Goal: Task Accomplishment & Management: Manage account settings

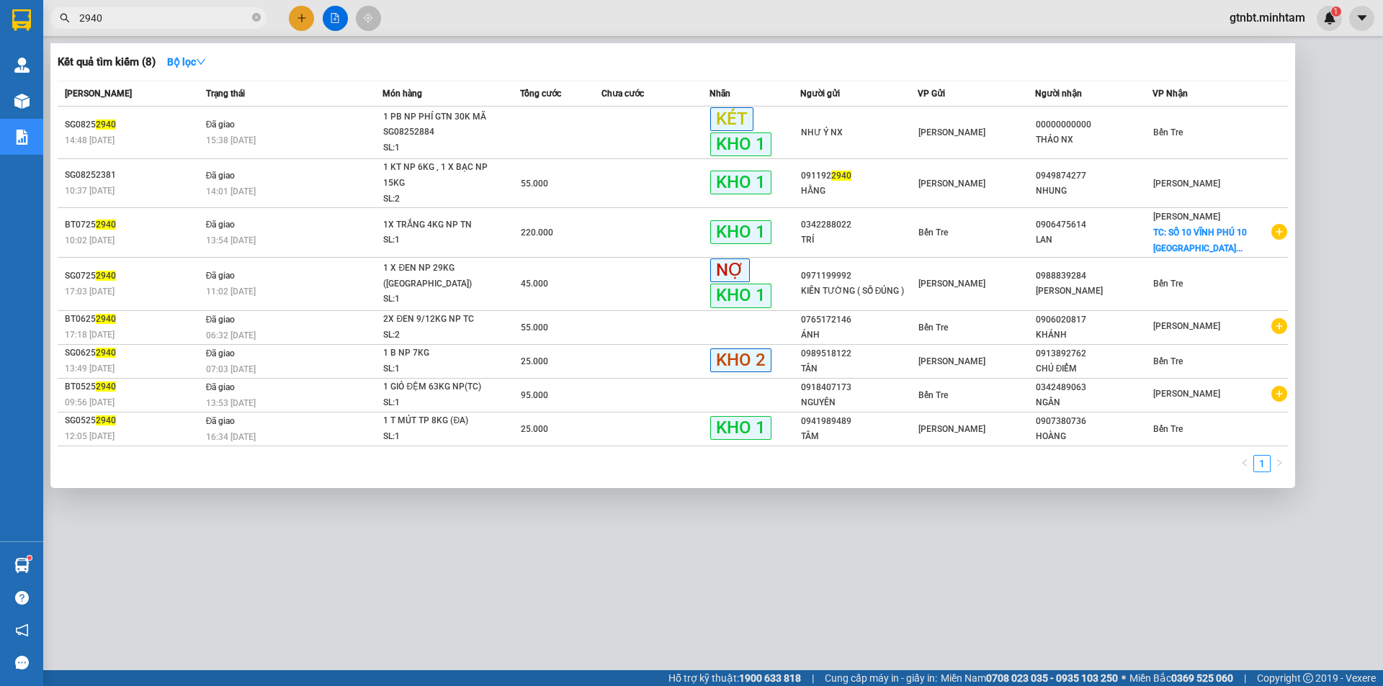
click at [1338, 81] on div at bounding box center [691, 343] width 1383 height 686
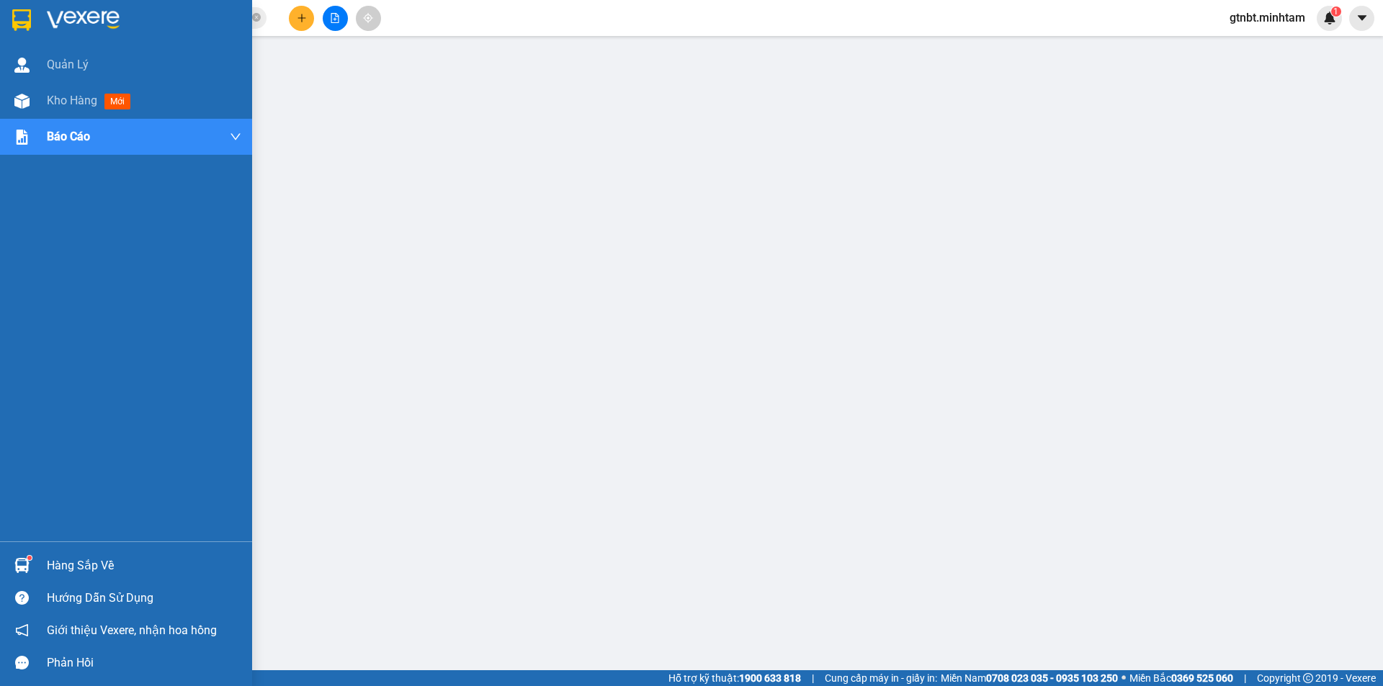
click at [40, 24] on div at bounding box center [126, 23] width 252 height 47
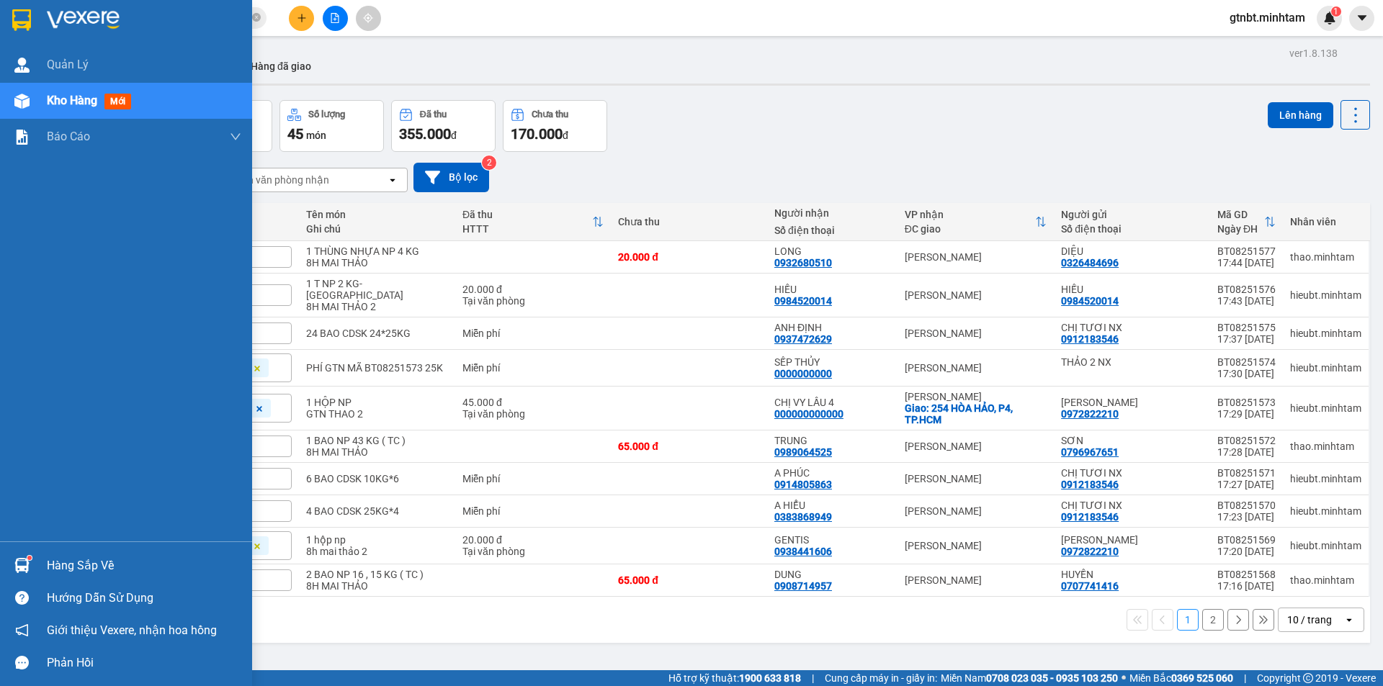
click at [24, 17] on img at bounding box center [21, 20] width 19 height 22
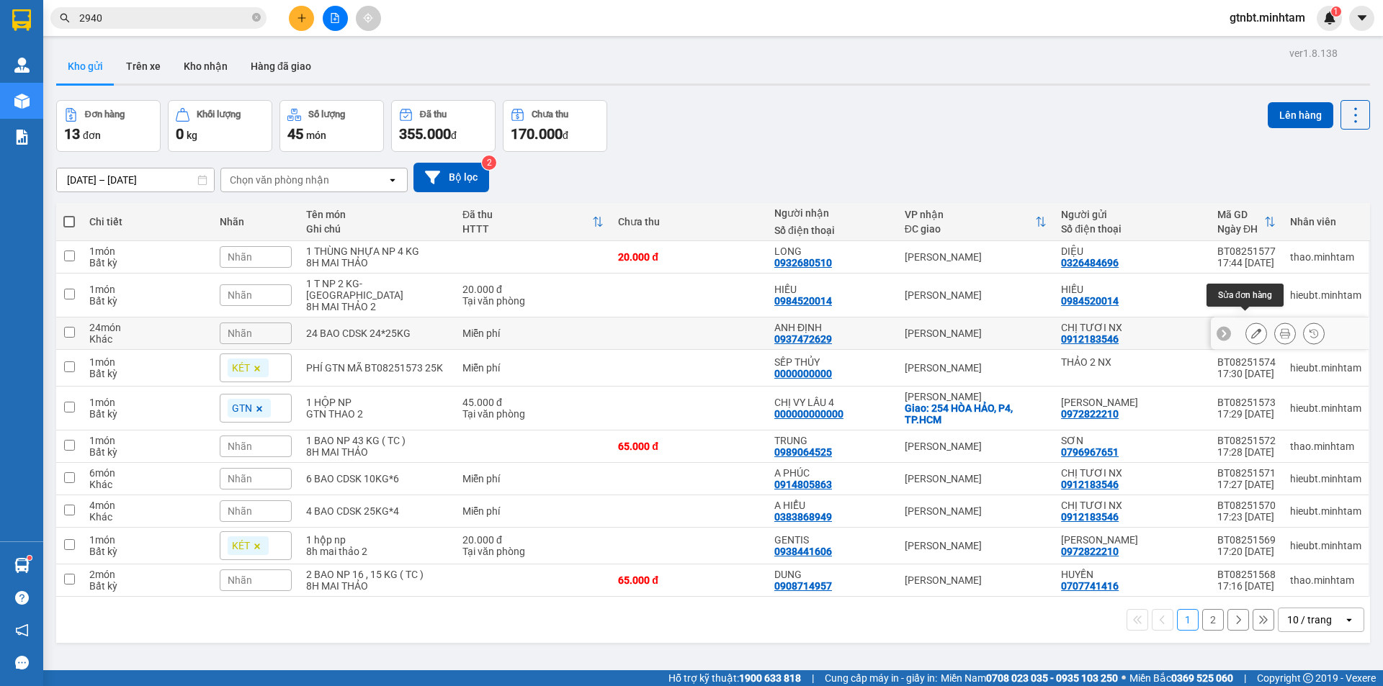
click at [1251, 328] on icon at bounding box center [1256, 333] width 10 height 10
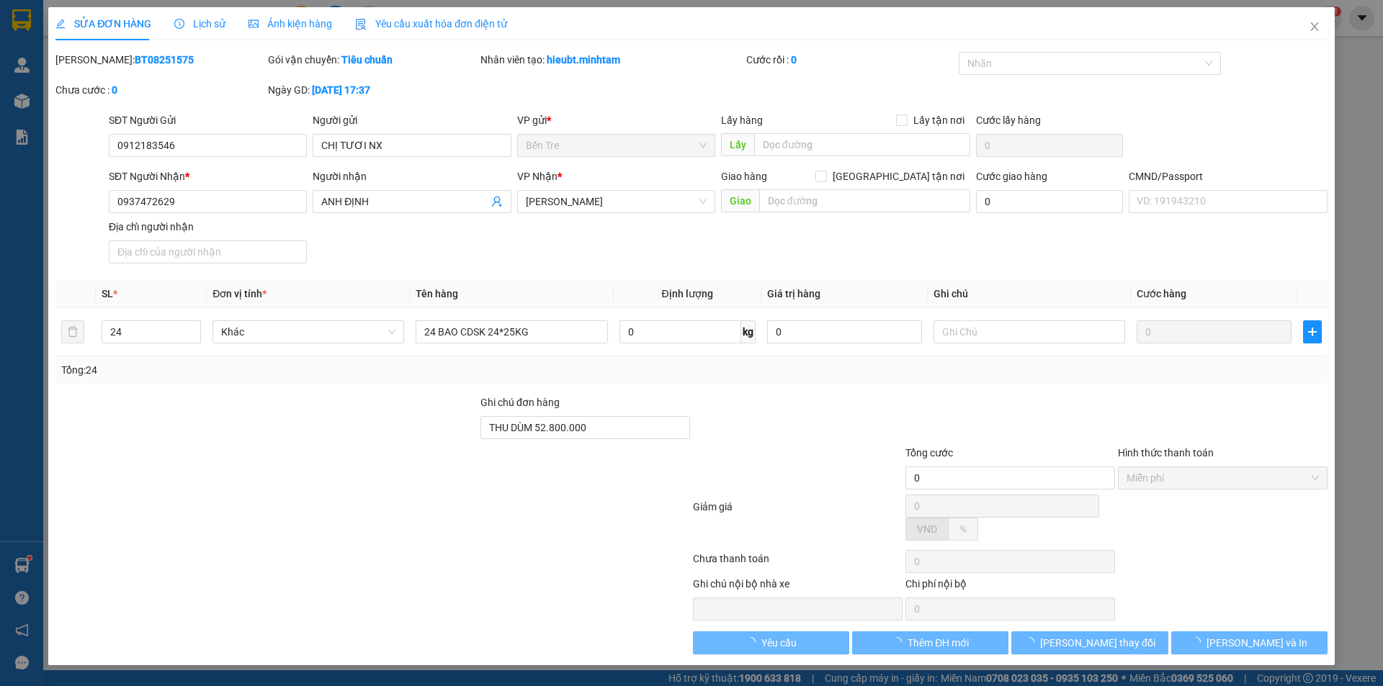
type input "0912183546"
type input "CHỊ TƯƠI NX"
type input "0937472629"
type input "ANH ĐỊNH"
type input "THU DÙM 52.800.000"
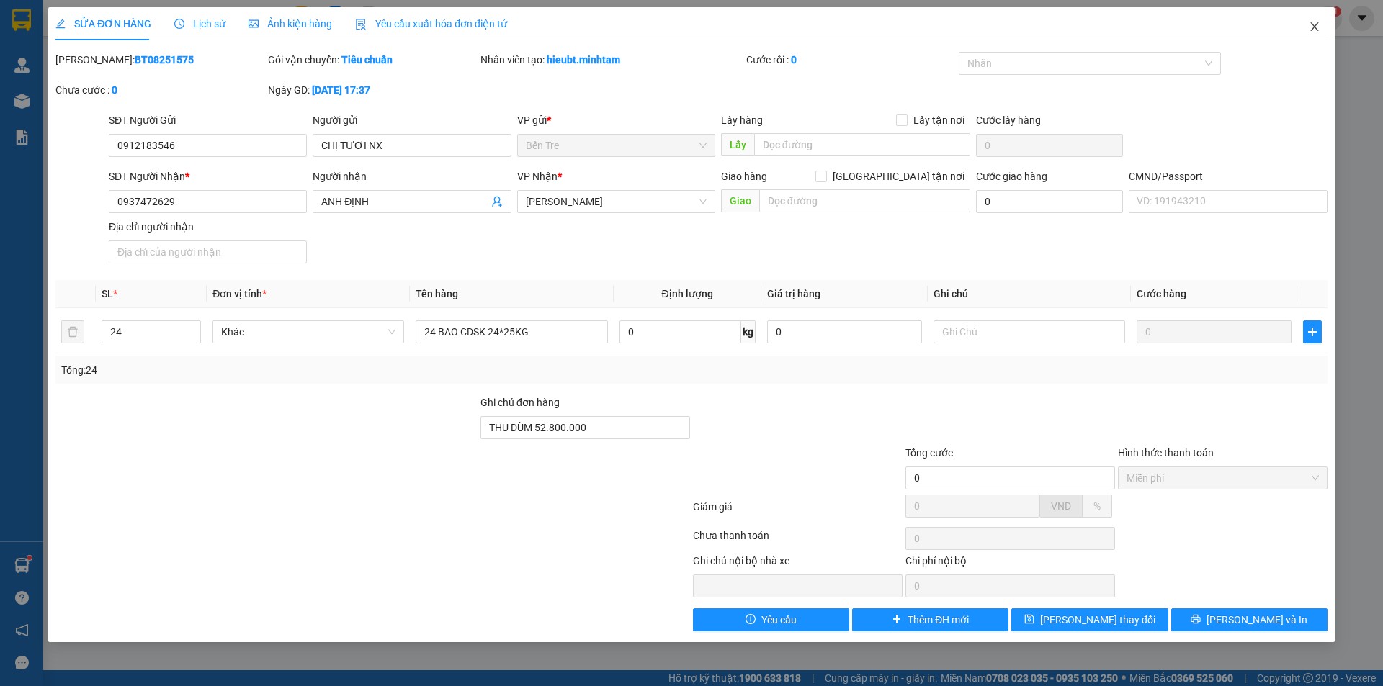
click at [1314, 32] on icon "close" at bounding box center [1315, 27] width 12 height 12
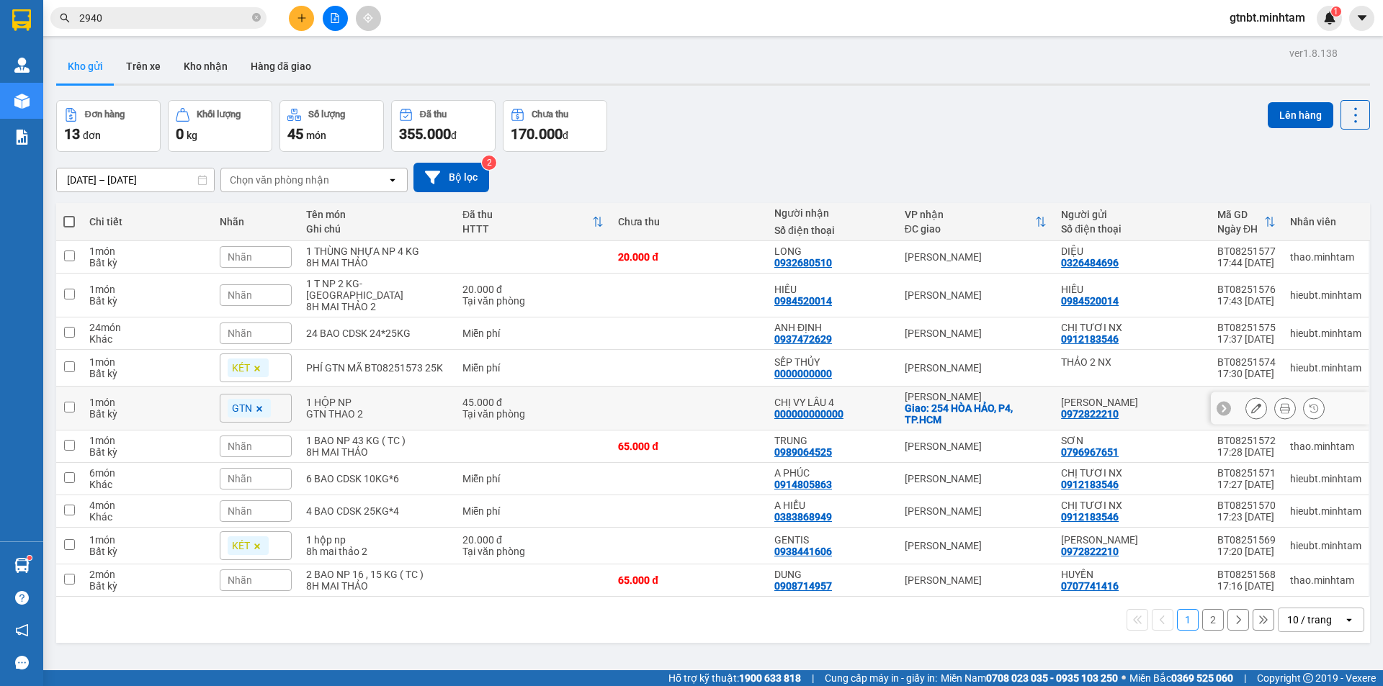
scroll to position [66, 0]
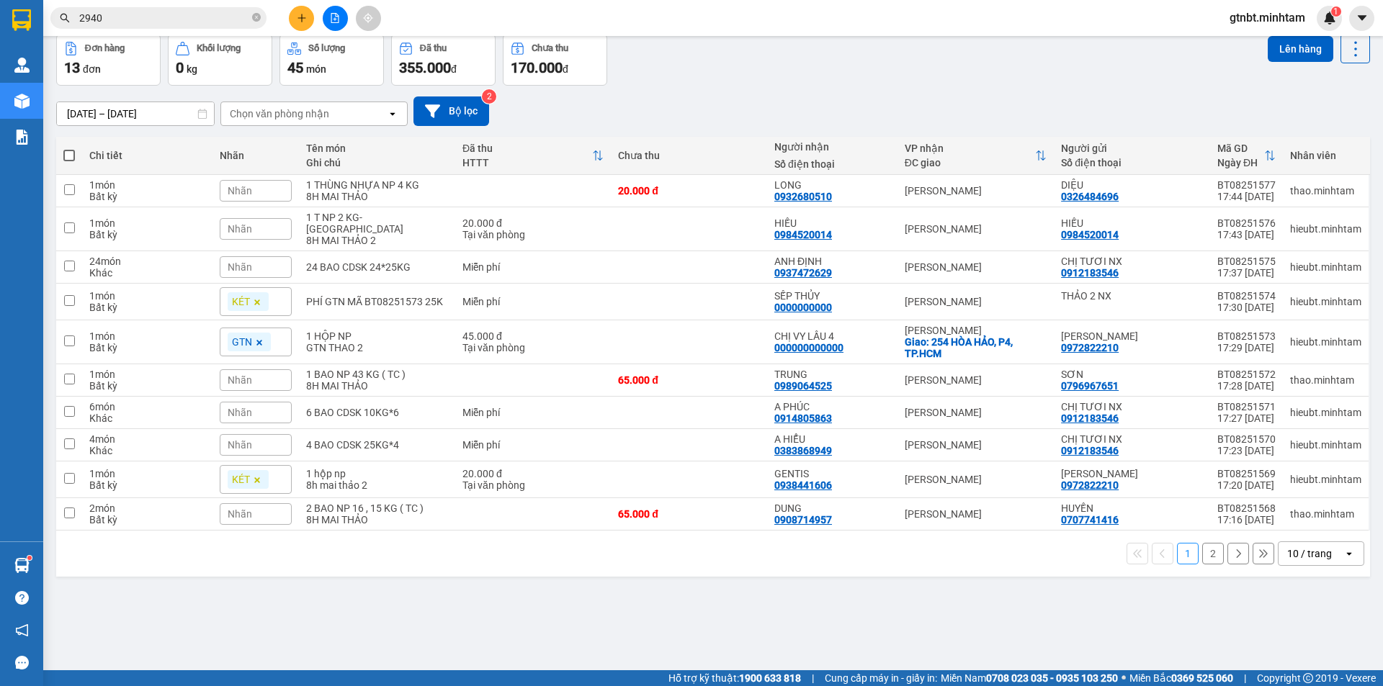
click at [1287, 547] on div "10 / trang" at bounding box center [1309, 554] width 45 height 14
click at [1299, 516] on span "100 / trang" at bounding box center [1305, 510] width 52 height 14
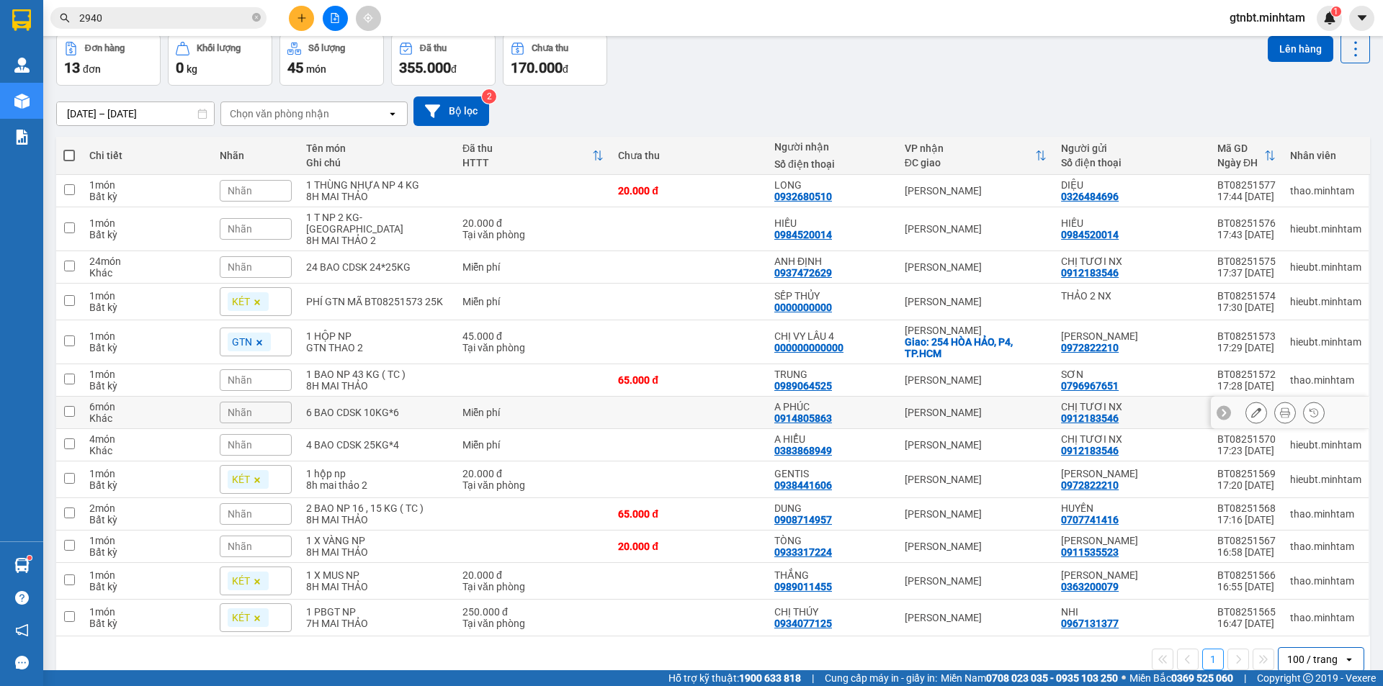
scroll to position [80, 0]
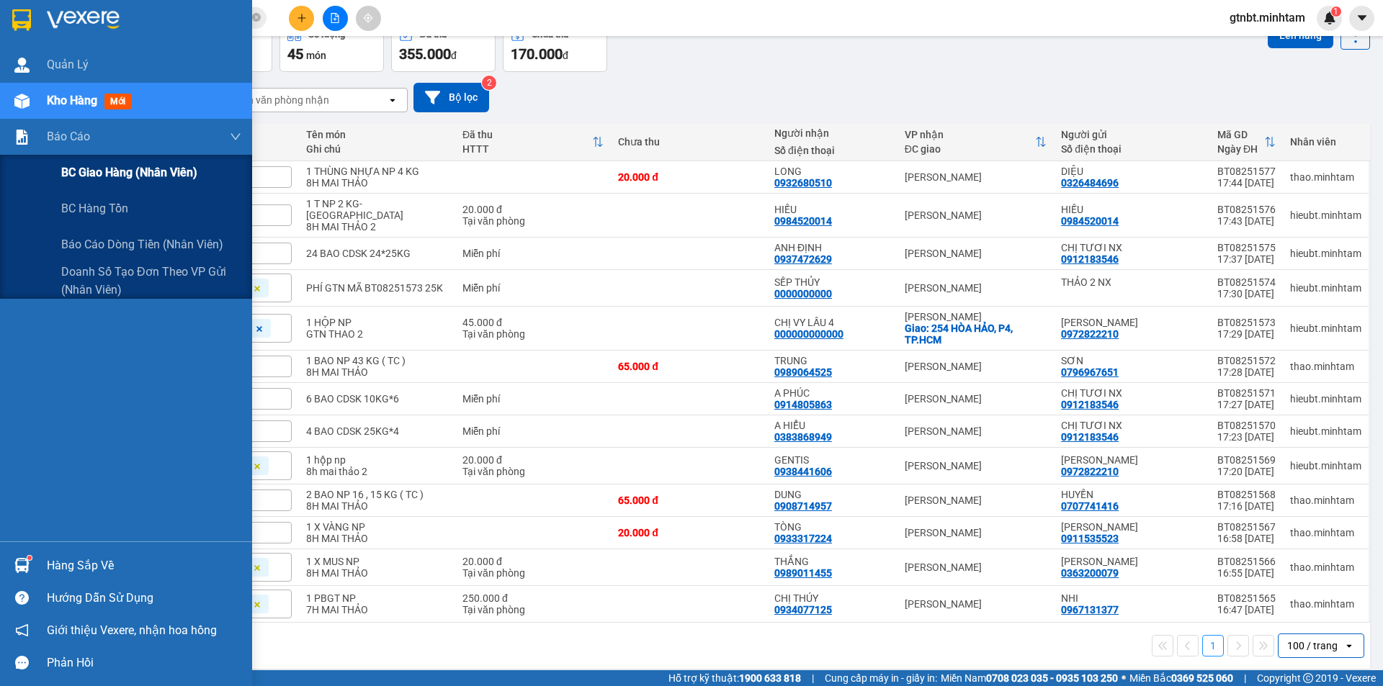
click at [77, 178] on span "BC giao hàng (nhân viên)" at bounding box center [129, 173] width 136 height 18
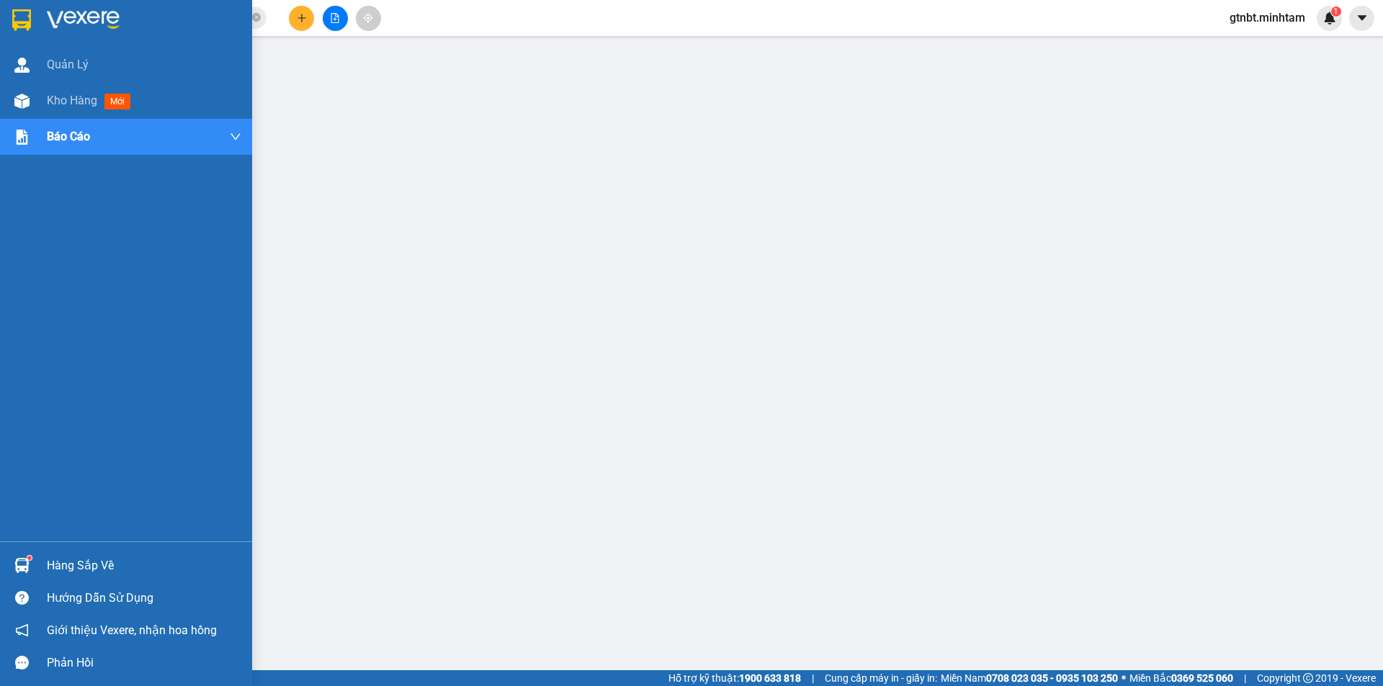
click at [19, 31] on div at bounding box center [21, 19] width 25 height 25
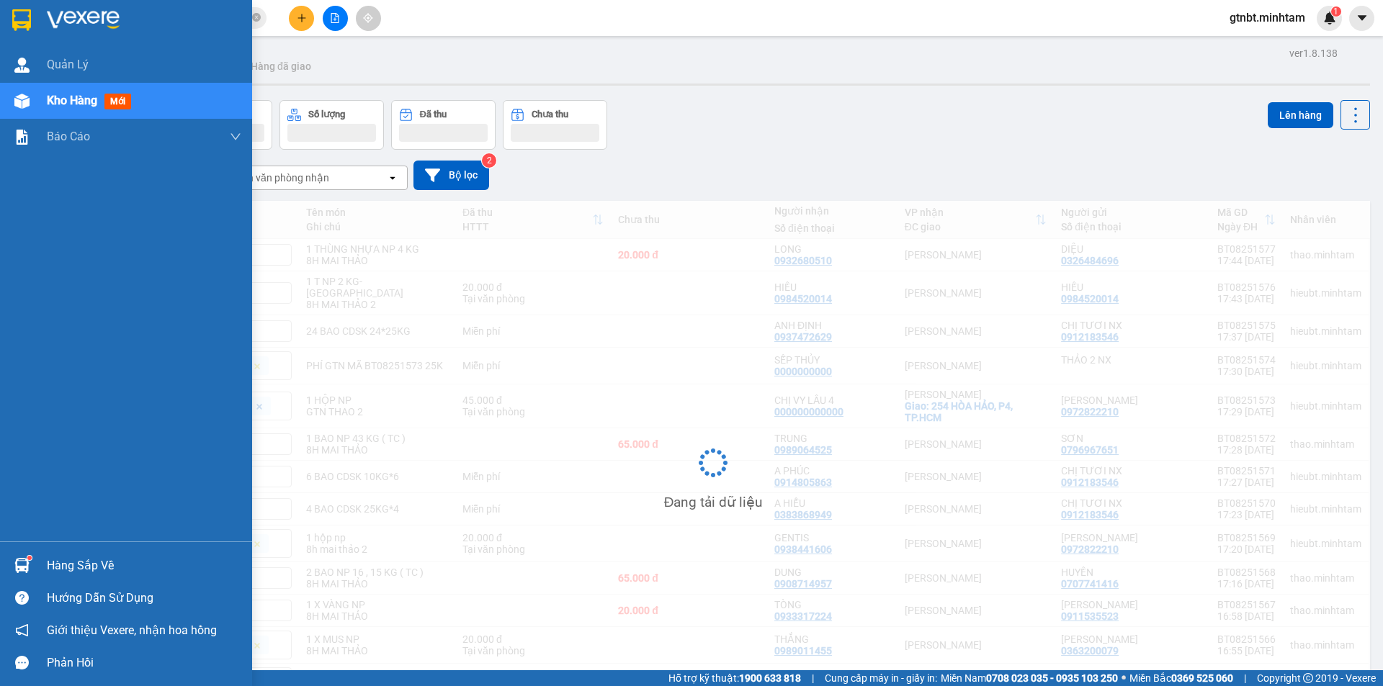
click at [55, 15] on img at bounding box center [83, 20] width 73 height 22
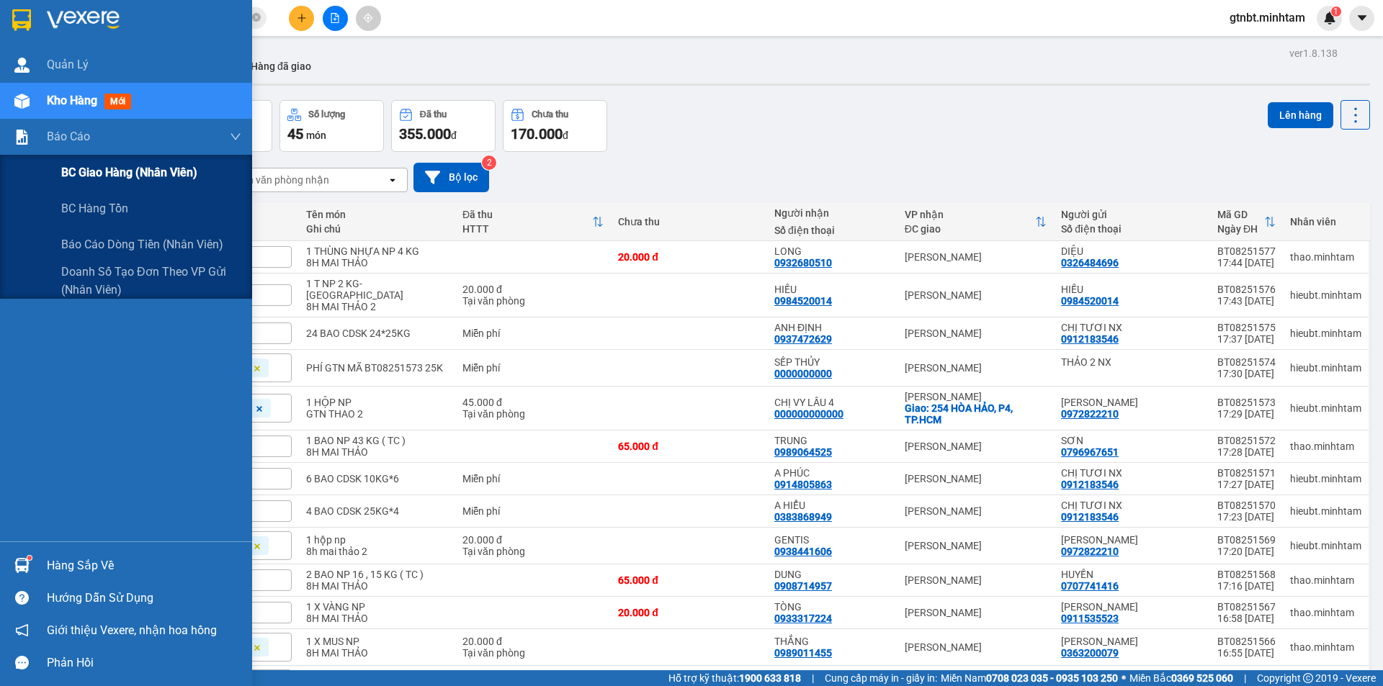
click at [91, 171] on span "BC giao hàng (nhân viên)" at bounding box center [129, 173] width 136 height 18
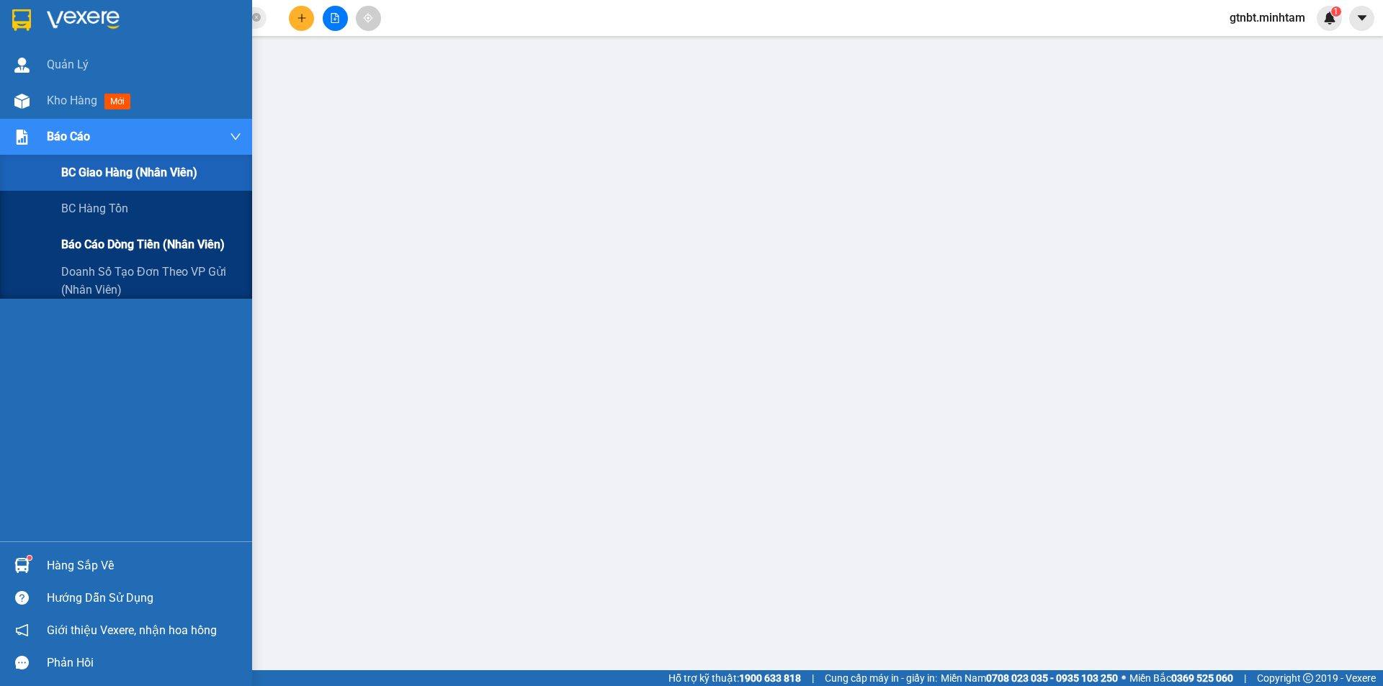
click at [107, 250] on span "Báo cáo dòng tiền (nhân viên)" at bounding box center [143, 245] width 164 height 18
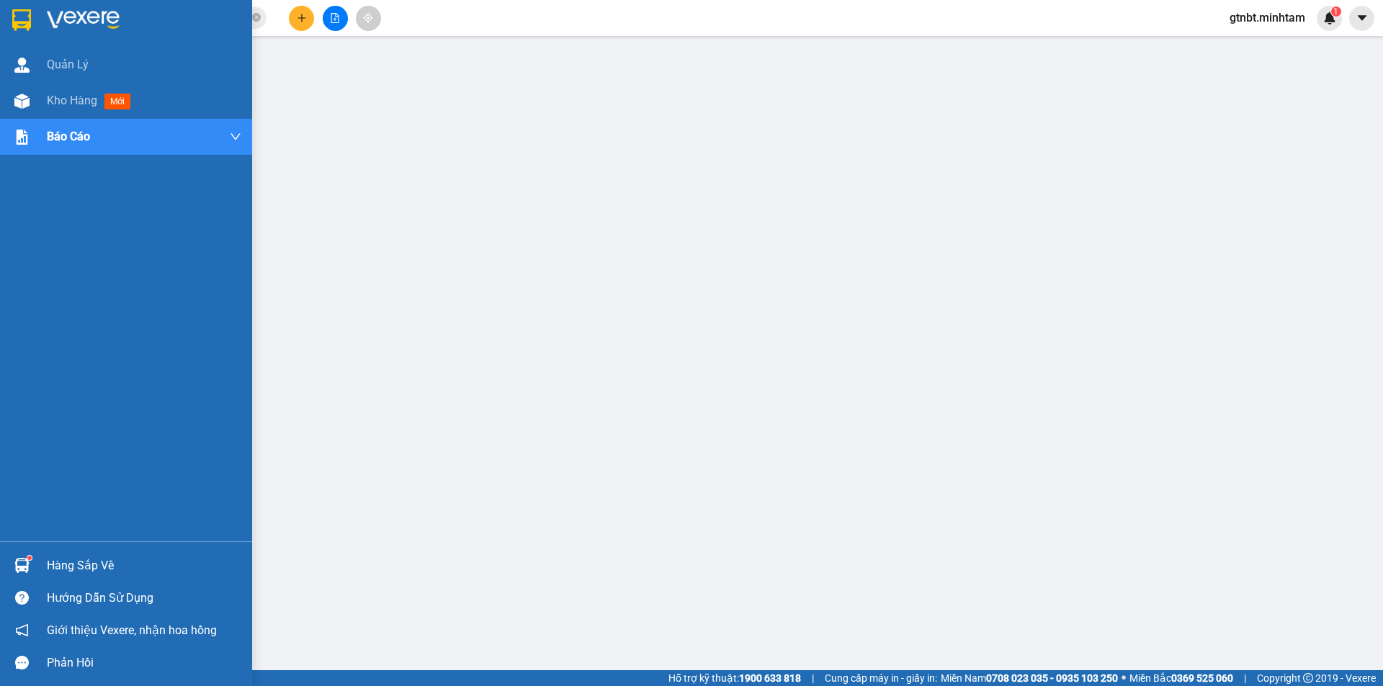
click at [86, 14] on img at bounding box center [83, 20] width 73 height 22
click at [1263, 21] on span "gtnbt.minhtam" at bounding box center [1267, 18] width 99 height 18
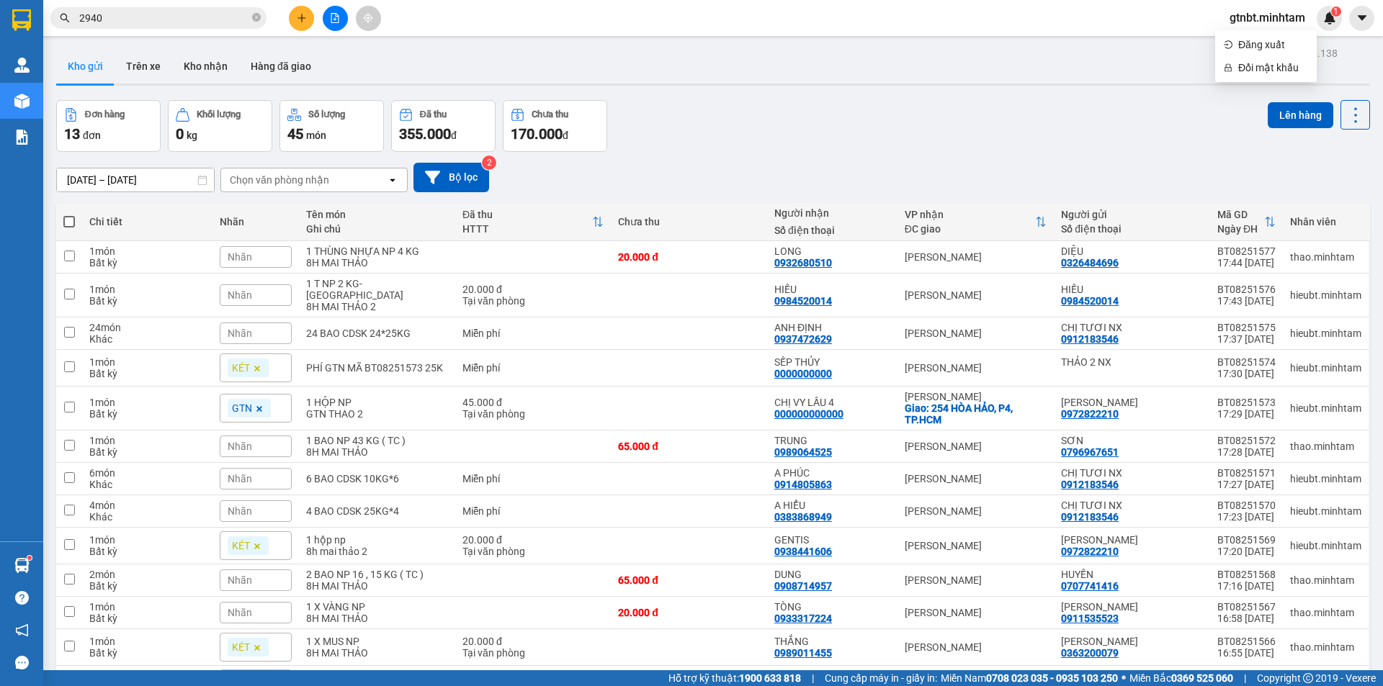
click at [1262, 18] on span "gtnbt.minhtam" at bounding box center [1267, 18] width 99 height 18
click at [1261, 21] on span "gtnbt.minhtam" at bounding box center [1267, 18] width 99 height 18
click at [1261, 42] on span "Đăng xuất" at bounding box center [1273, 45] width 70 height 16
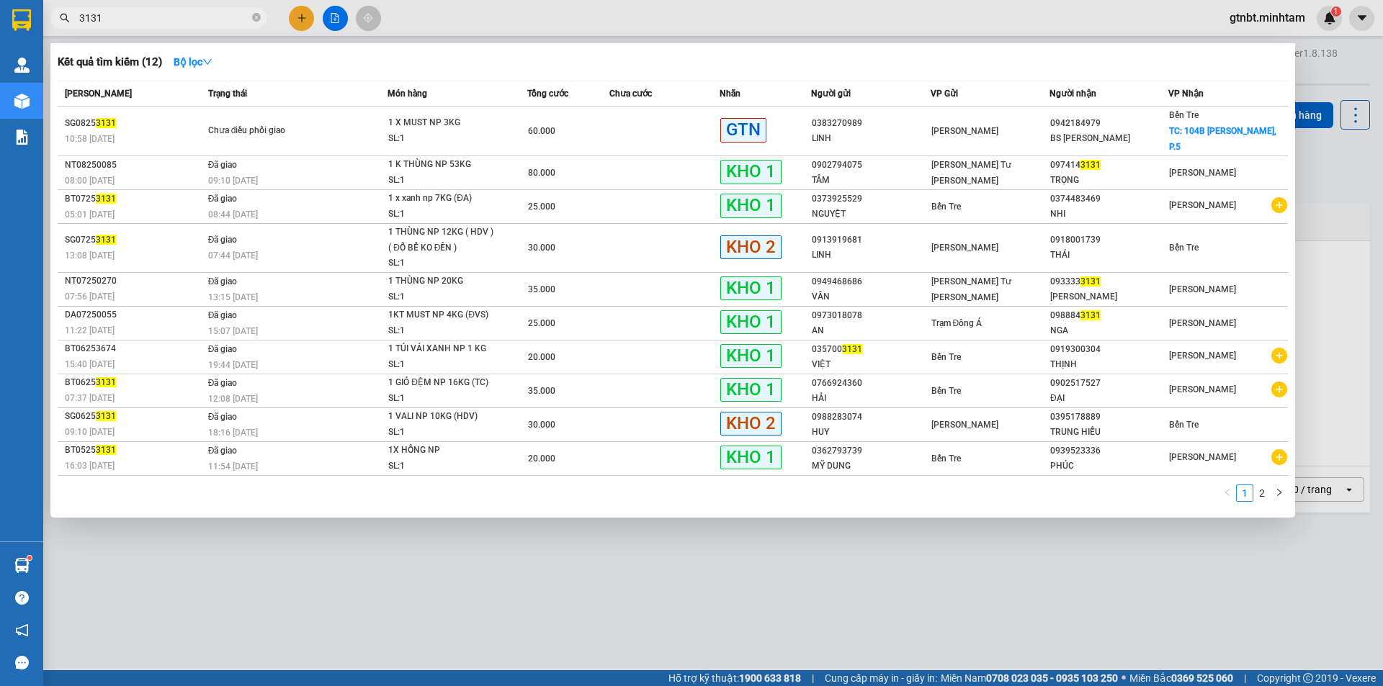
click at [1356, 211] on div at bounding box center [691, 343] width 1383 height 686
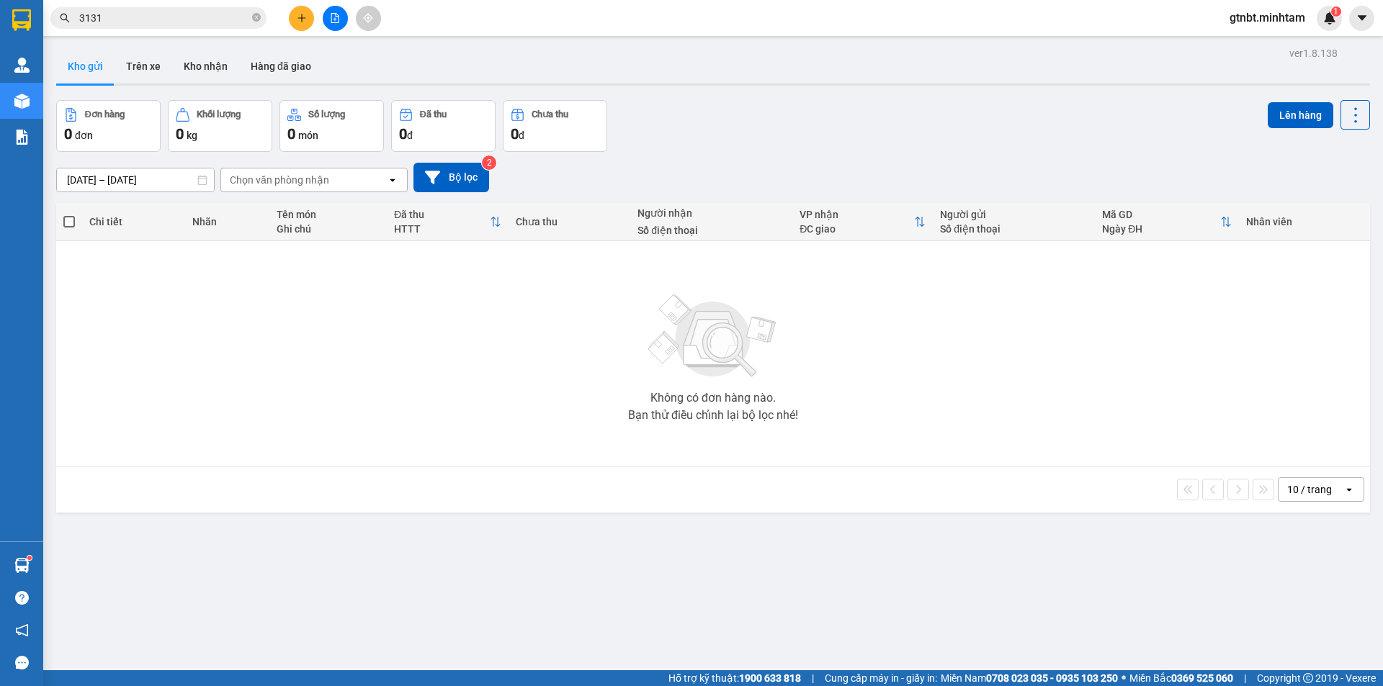
click at [1281, 18] on span "gtnbt.minhtam" at bounding box center [1267, 18] width 99 height 18
click at [1271, 43] on span "Đăng xuất" at bounding box center [1273, 45] width 70 height 16
